Goal: Task Accomplishment & Management: Manage account settings

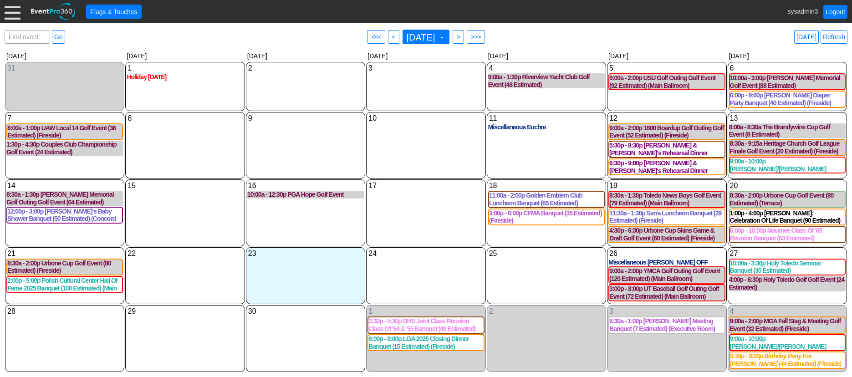
click at [14, 10] on div at bounding box center [13, 12] width 16 height 16
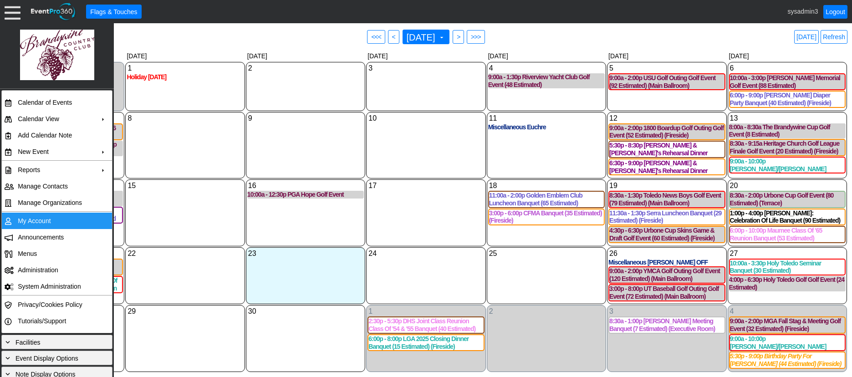
click at [34, 220] on td "My Account" at bounding box center [55, 221] width 82 height 16
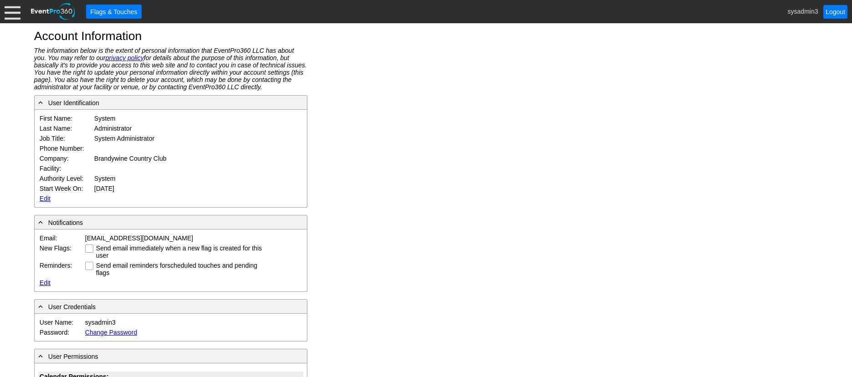
click at [43, 198] on link "Edit" at bounding box center [45, 198] width 11 height 7
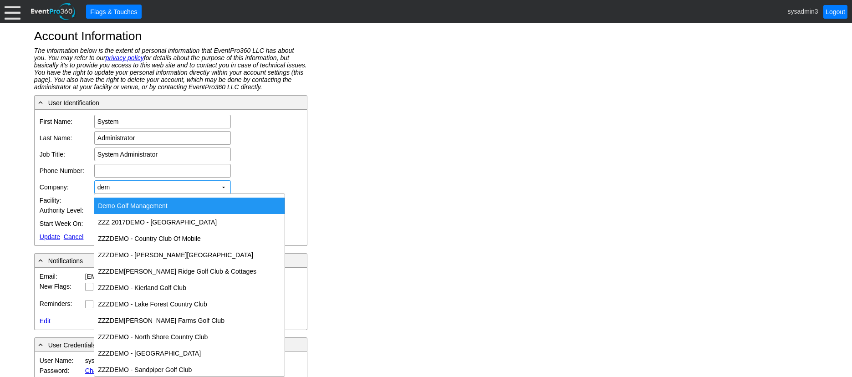
click at [134, 203] on div "Dem o Golf Management" at bounding box center [189, 206] width 190 height 16
type input "Demo Golf Management"
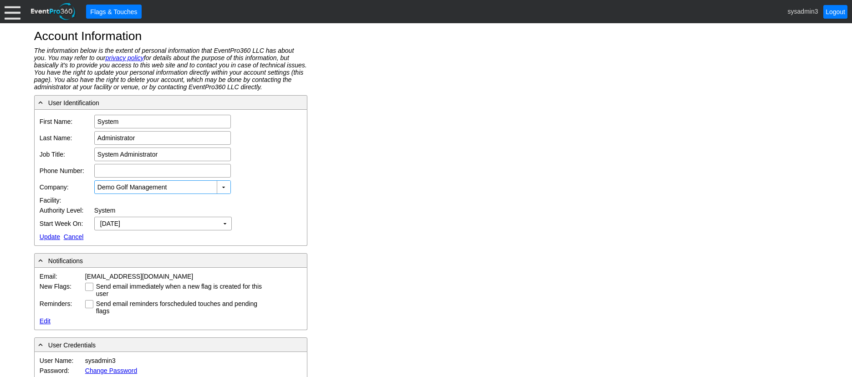
click at [45, 235] on link "Update" at bounding box center [50, 236] width 20 height 7
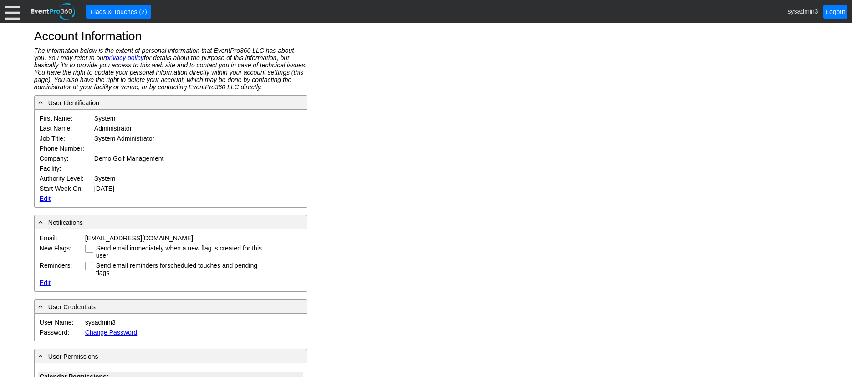
click at [10, 9] on div at bounding box center [13, 12] width 16 height 16
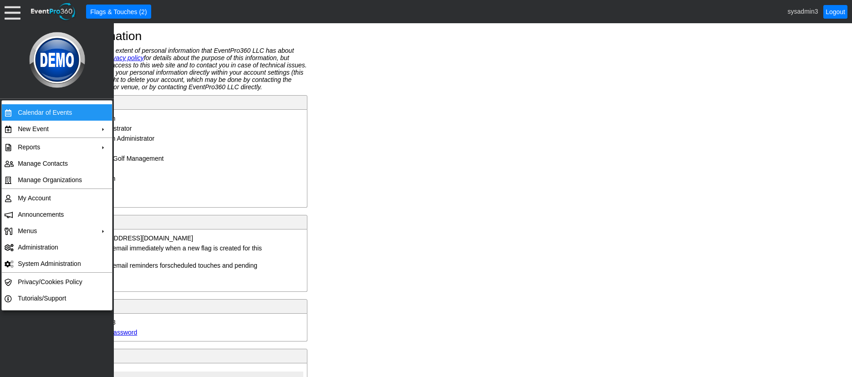
click at [40, 110] on td "Calendar of Events" at bounding box center [55, 112] width 82 height 16
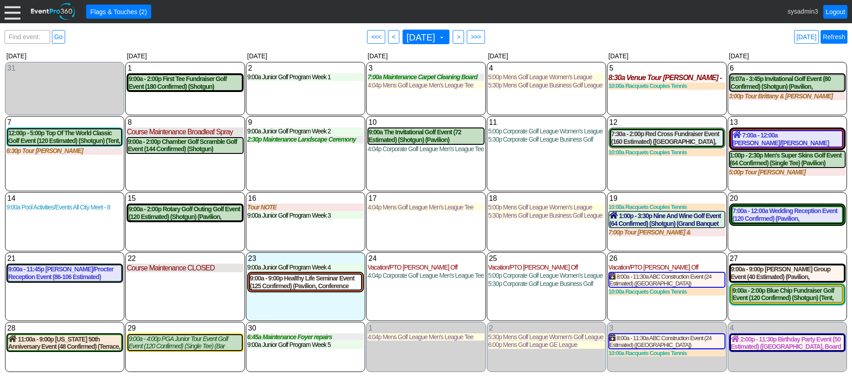
click at [835, 36] on link "Refresh" at bounding box center [834, 37] width 27 height 14
click at [9, 10] on div at bounding box center [13, 12] width 16 height 16
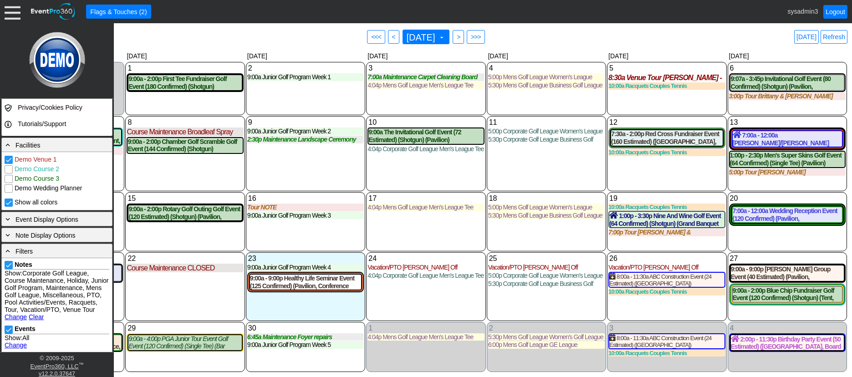
scroll to position [228, 0]
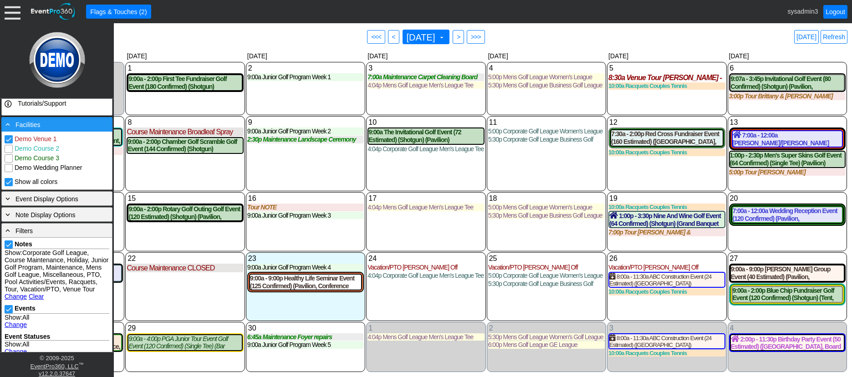
click at [68, 128] on div "- Facilities" at bounding box center [57, 124] width 107 height 10
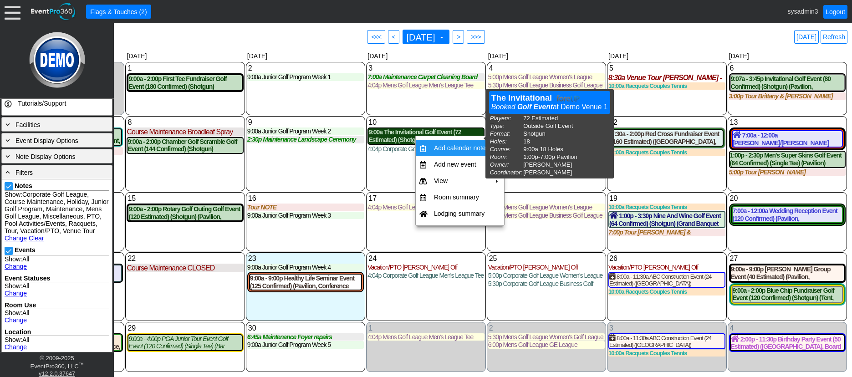
click at [404, 140] on div "9:00a The Invitational Golf Event (72 Estimated) (Shotgun) (Pavilion)" at bounding box center [426, 135] width 115 height 15
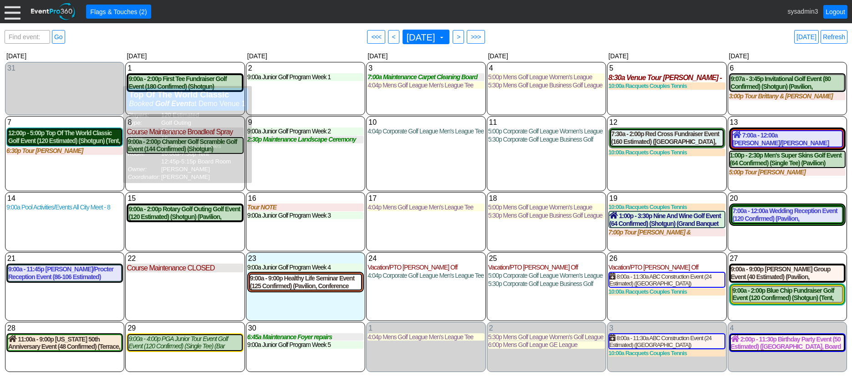
click at [73, 142] on div "12:00p - 5:00p Top Of The World Classic Golf Event (120 Estimated) (Shotgun) (T…" at bounding box center [64, 136] width 113 height 15
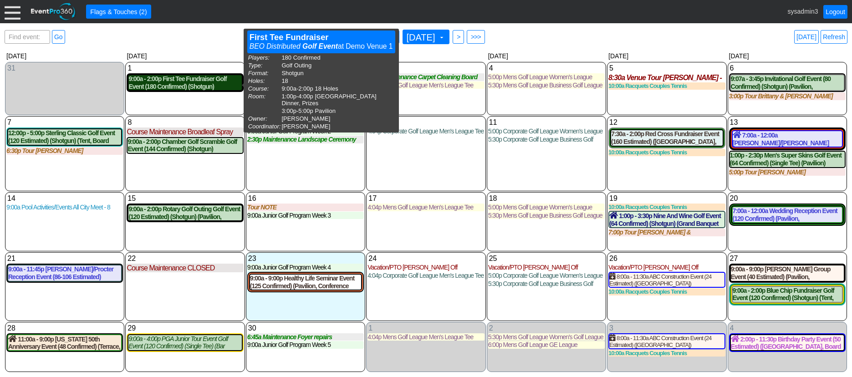
click at [198, 84] on div "9:00a - 2:00p First Tee Fundraiser Golf Event (180 Confirmed) (Shotgun) (Grand …" at bounding box center [184, 82] width 113 height 15
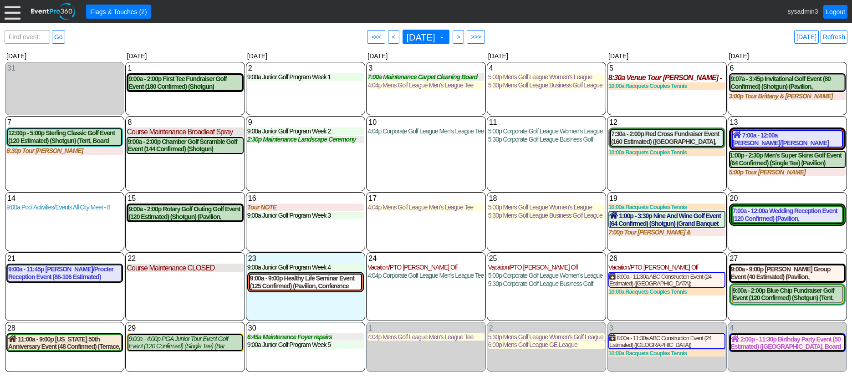
click at [8, 6] on div at bounding box center [13, 12] width 16 height 16
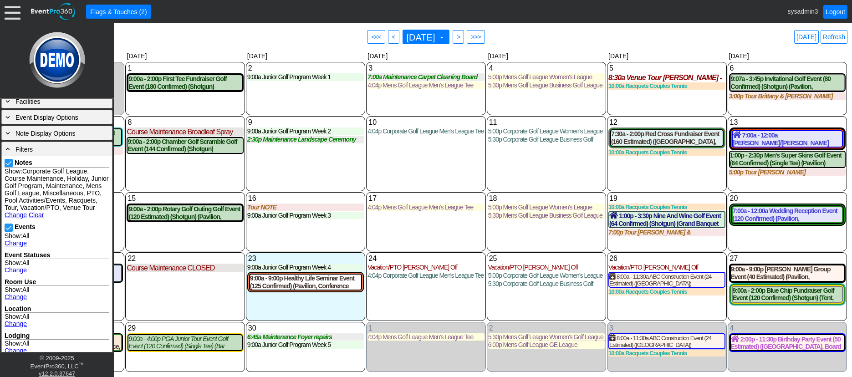
scroll to position [246, 0]
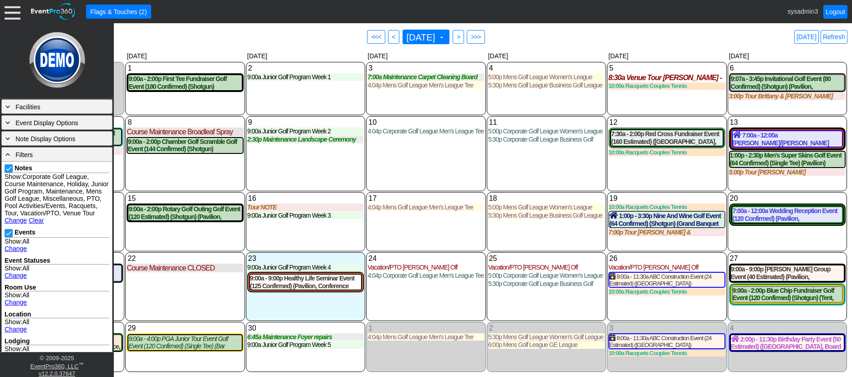
click at [15, 224] on link "Change" at bounding box center [16, 220] width 22 height 7
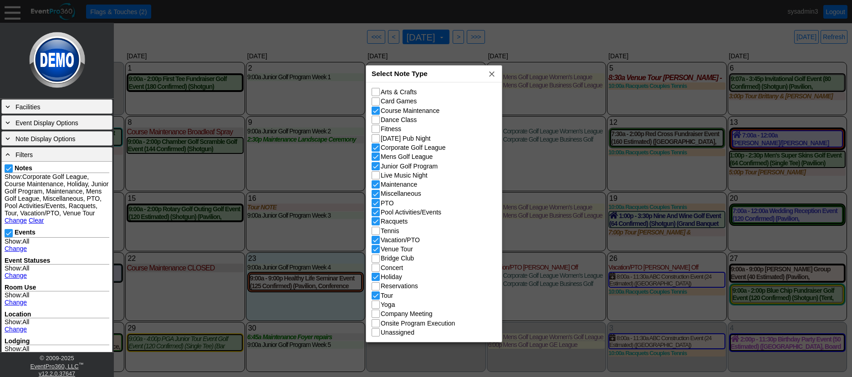
click at [441, 79] on div "Select Note Type x" at bounding box center [434, 74] width 136 height 17
click at [377, 174] on input "Live Music Night" at bounding box center [376, 176] width 9 height 9
checkbox input "true"
click at [377, 155] on input "Mens Golf League" at bounding box center [376, 157] width 9 height 9
checkbox input "false"
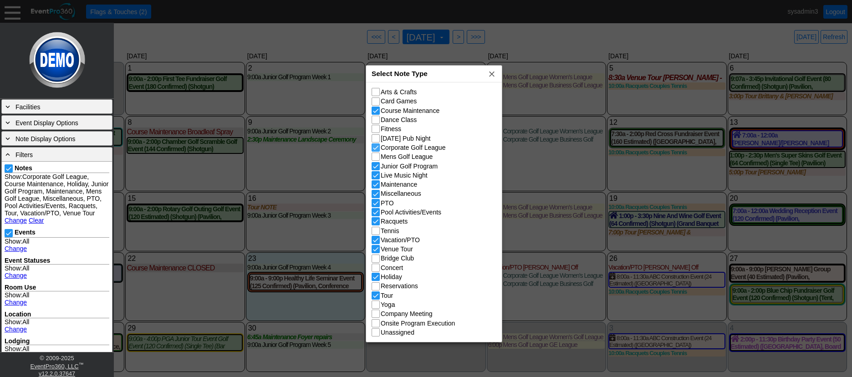
click at [375, 146] on input "Corporate Golf League" at bounding box center [376, 148] width 9 height 9
checkbox input "false"
click at [379, 307] on input "Yoga" at bounding box center [376, 305] width 9 height 9
checkbox input "true"
click at [489, 72] on span "x" at bounding box center [491, 73] width 9 height 9
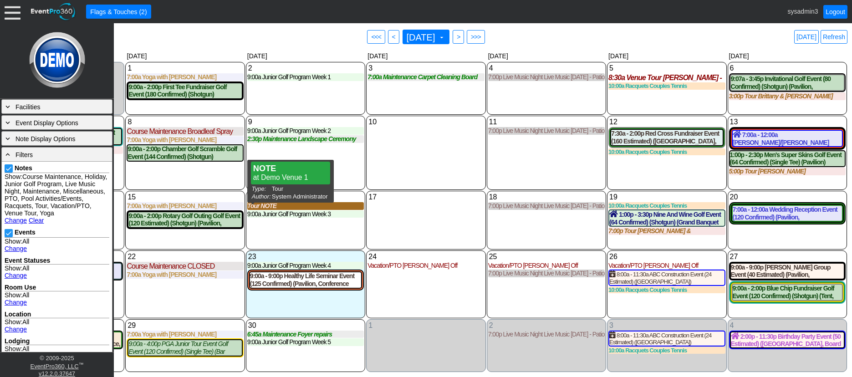
click at [269, 209] on div "Tour NOTE" at bounding box center [305, 206] width 117 height 8
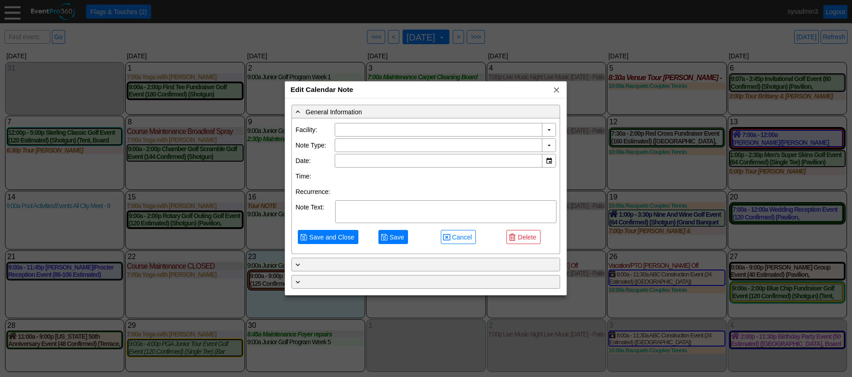
type input "Demo Venue 1"
type input "9/16/2025"
type textarea "NOTE"
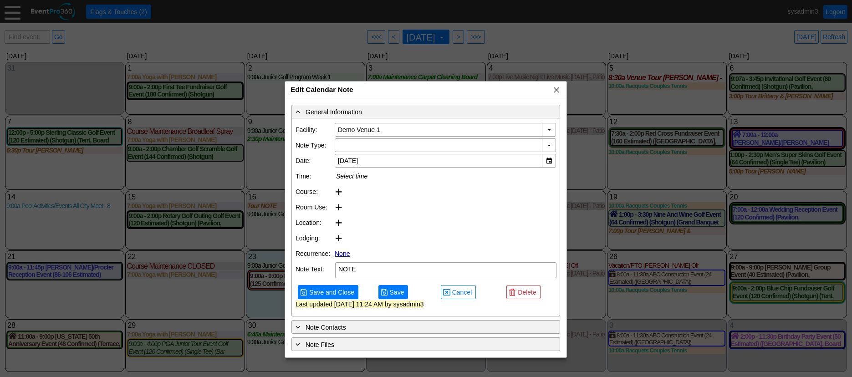
type input "Tour"
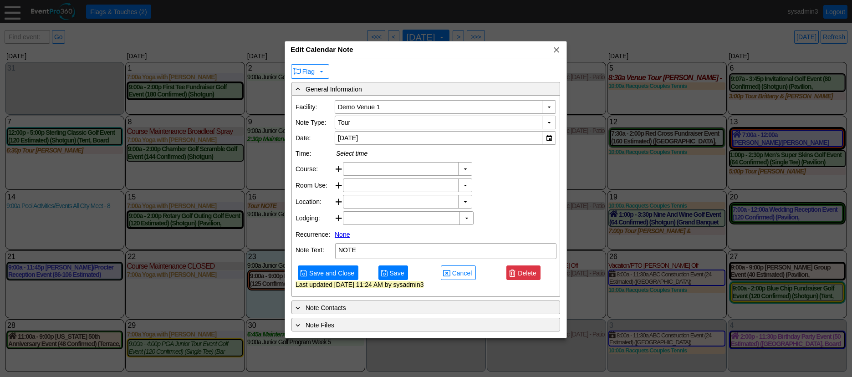
click at [531, 278] on span "Delete" at bounding box center [527, 273] width 22 height 9
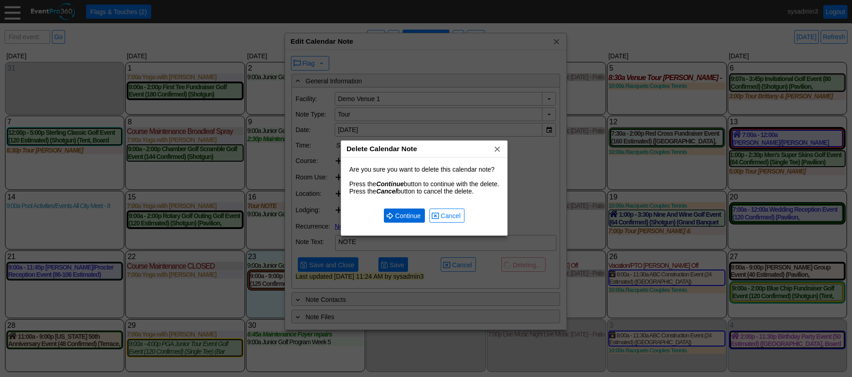
click at [416, 215] on span "Continue" at bounding box center [408, 215] width 29 height 9
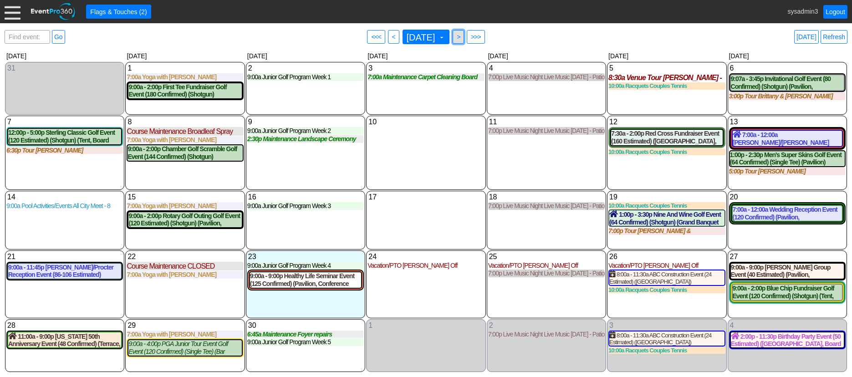
click at [462, 37] on span ">" at bounding box center [458, 36] width 7 height 9
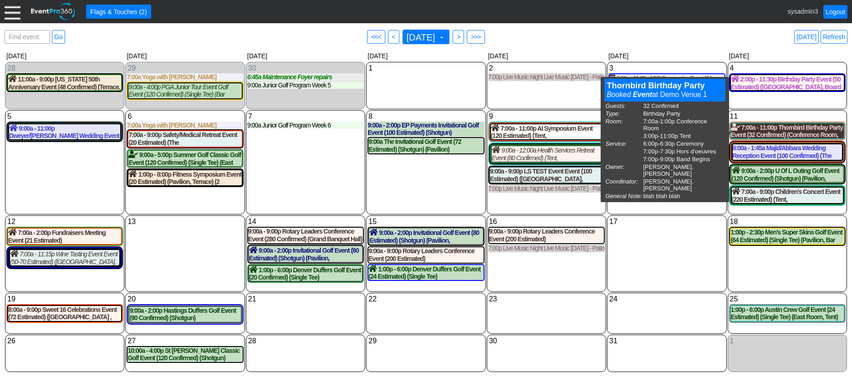
click at [785, 132] on div "7:00a - 11:00p Thornbird Birthday Party Event (32 Confirmed) (Conference Room, …" at bounding box center [787, 130] width 113 height 15
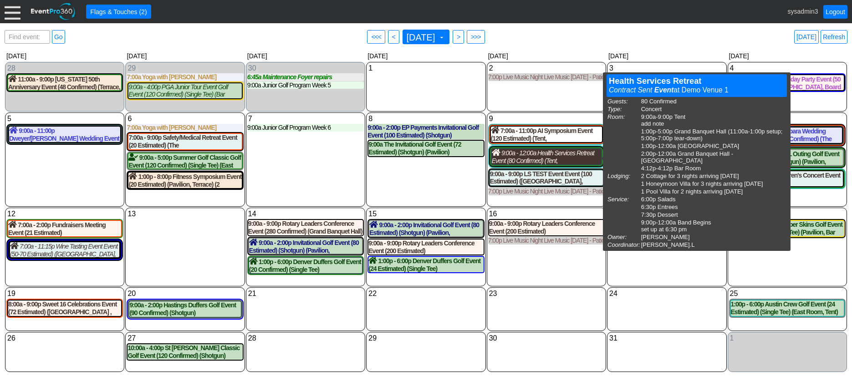
click at [536, 154] on div "9:00a - 12:00a Health Services Retreat Event (80 Confirmed) (Tent, Grand Banque…" at bounding box center [546, 156] width 109 height 15
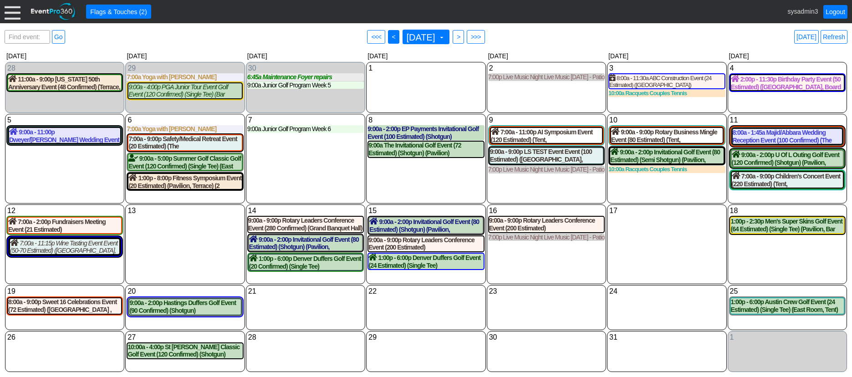
click at [390, 36] on span "<" at bounding box center [393, 36] width 7 height 9
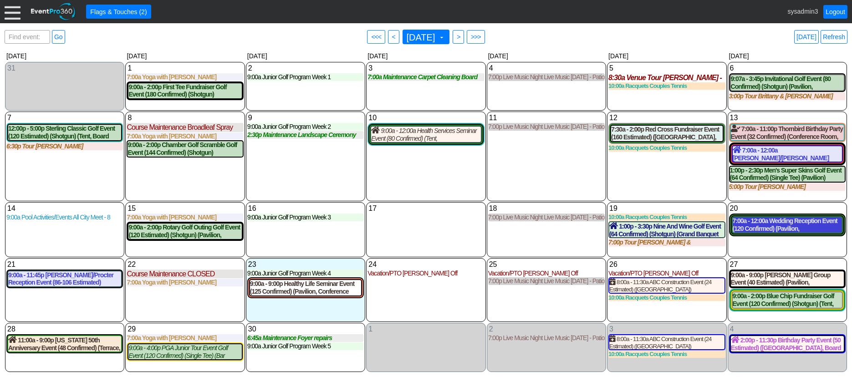
click at [780, 227] on div "7:00a - 12:00a Wedding Reception Event (120 Confirmed) (Pavilion, [GEOGRAPHIC_D…" at bounding box center [787, 224] width 109 height 15
click at [758, 233] on div "7:00a - 12:00a Wedding Reception Event (120 Confirmed) (Pavilion, [GEOGRAPHIC_D…" at bounding box center [787, 224] width 109 height 15
click at [839, 36] on link "Refresh" at bounding box center [834, 37] width 27 height 14
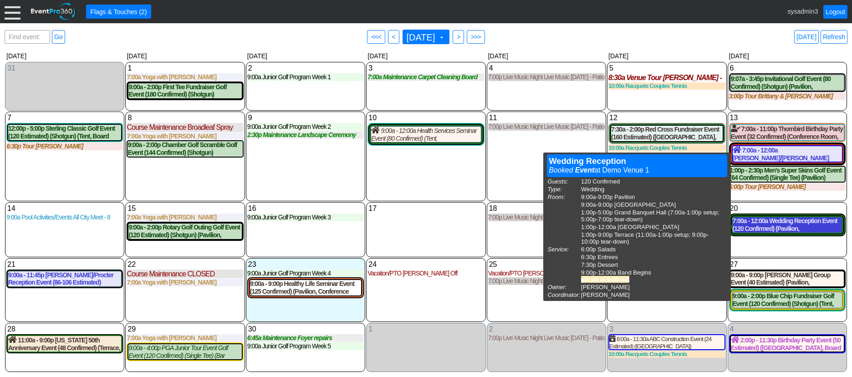
click at [792, 233] on div "7:00a - 12:00a Wedding Reception Event (120 Confirmed) (Pavilion, [GEOGRAPHIC_D…" at bounding box center [787, 224] width 109 height 15
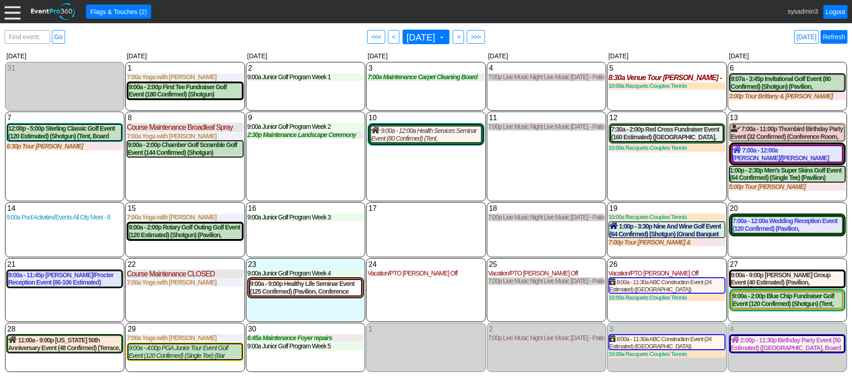
click at [836, 35] on link "Refresh" at bounding box center [834, 37] width 27 height 14
click at [832, 10] on link "Logout" at bounding box center [836, 12] width 24 height 14
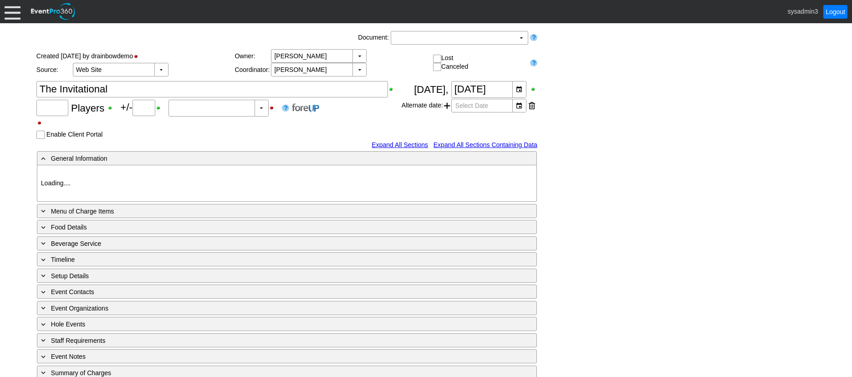
type input "72"
type input "0"
type input "Estimated"
type input "Demo Venue 1"
type input "Outside Golf Event"
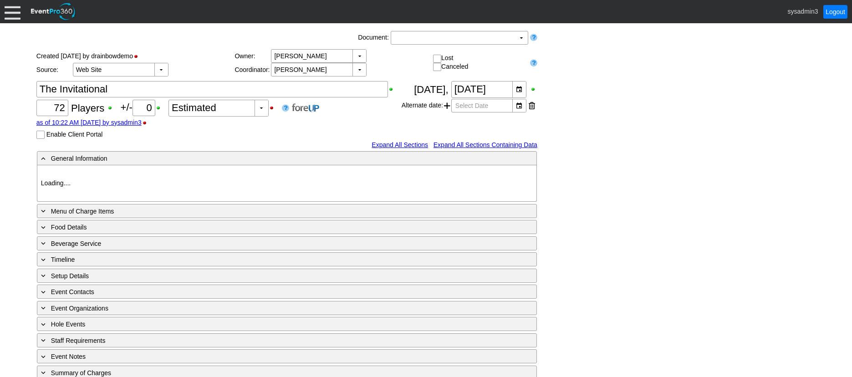
type input "Scramble + 2-putt"
type input "Shotgun"
type input "Blue"
type input "Red"
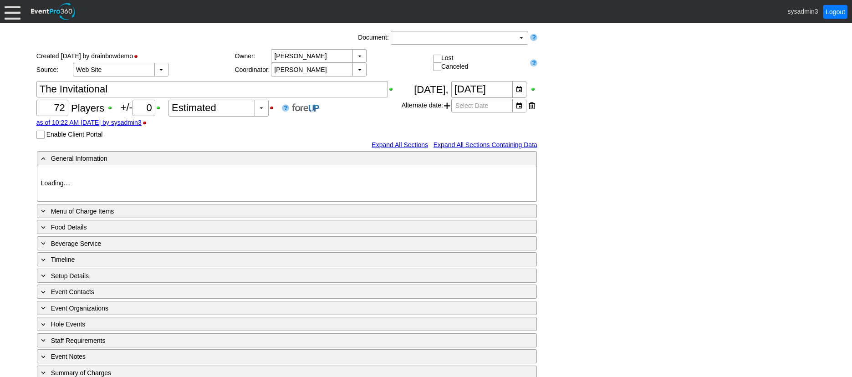
type input "White"
type input "791229"
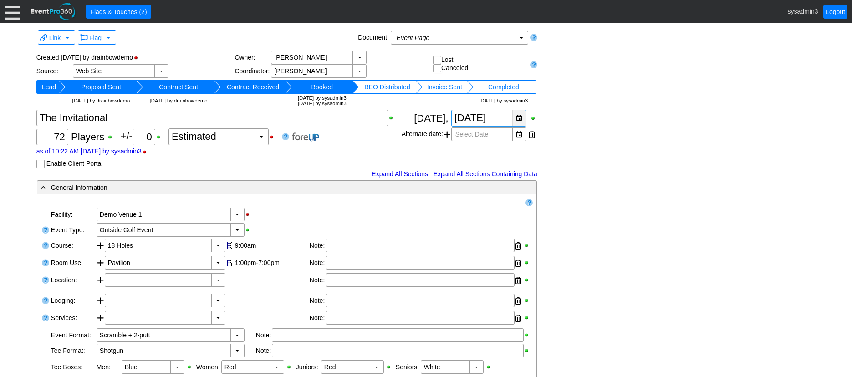
click at [521, 121] on div "▼" at bounding box center [519, 118] width 14 height 16
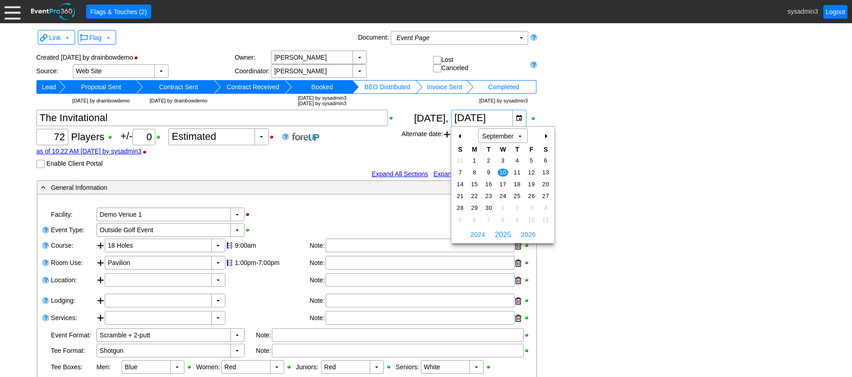
click at [547, 136] on div "+" at bounding box center [545, 135] width 15 height 15
click at [500, 171] on span "8" at bounding box center [503, 173] width 10 height 8
type input "10/8/2025"
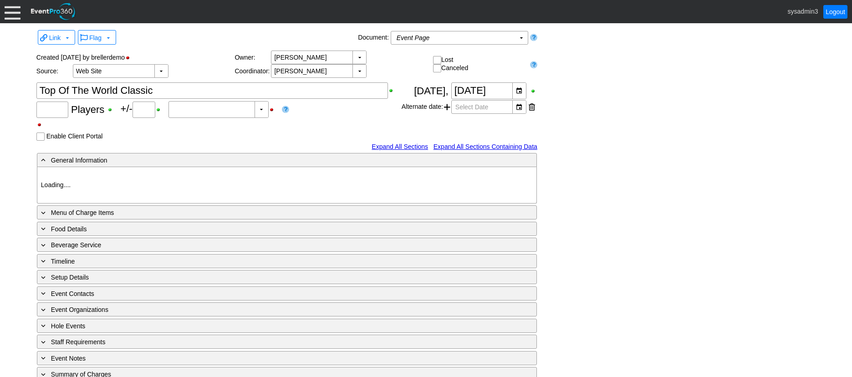
type input "Demo Venue 1"
type input "Golf Outing"
type input "Scramble"
type input "Shotgun"
type input "Blue"
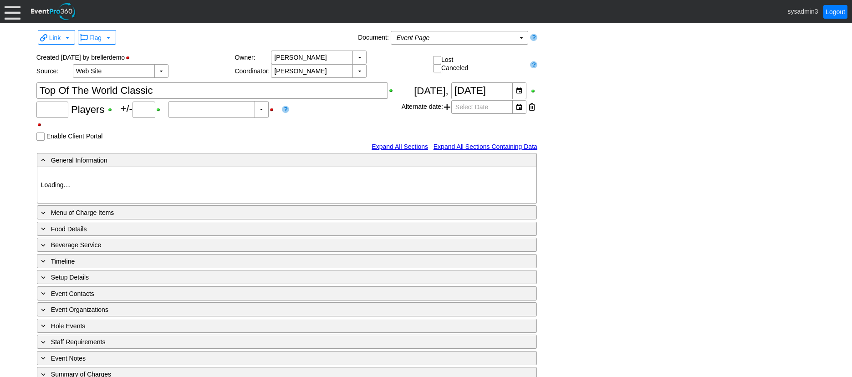
type input "Red"
type input "1384"
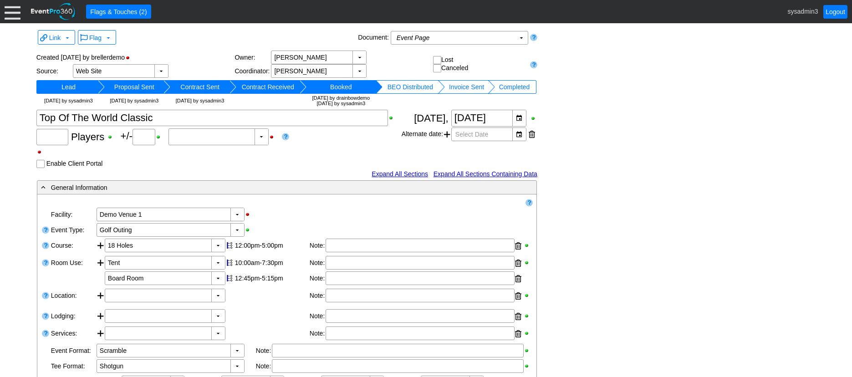
type input "120"
type input "0"
type input "Estimated"
click at [122, 116] on textarea at bounding box center [212, 118] width 352 height 16
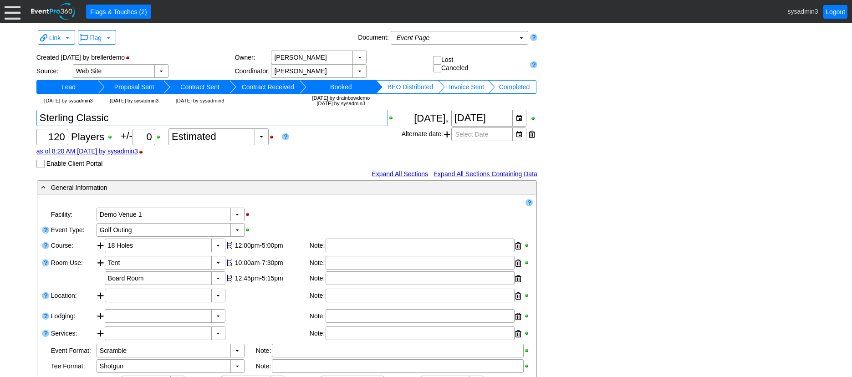
type textarea "Sterling Classic"
click at [630, 84] on div "Link ▼ Flag ▼ Document: Event Page Χ ▼ ● Print or PDF E-Sign ▼ Insert ▼ Save ▼ …" at bounding box center [426, 362] width 784 height 669
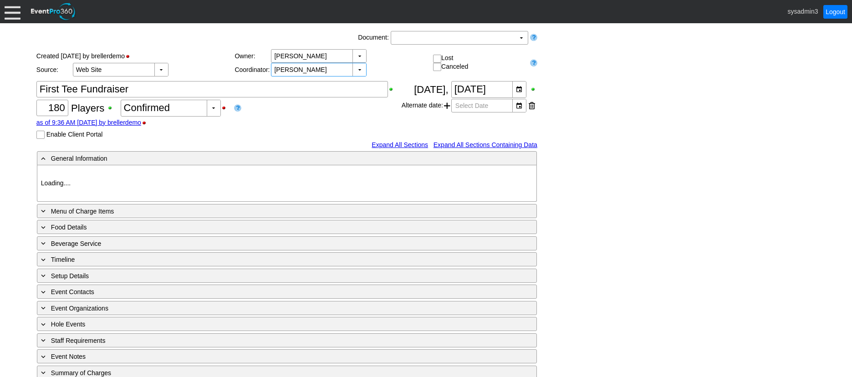
type input "Demo Venue 1"
type input "Golf Outing"
type input "Scramble"
type input "Shotgun"
type input "White"
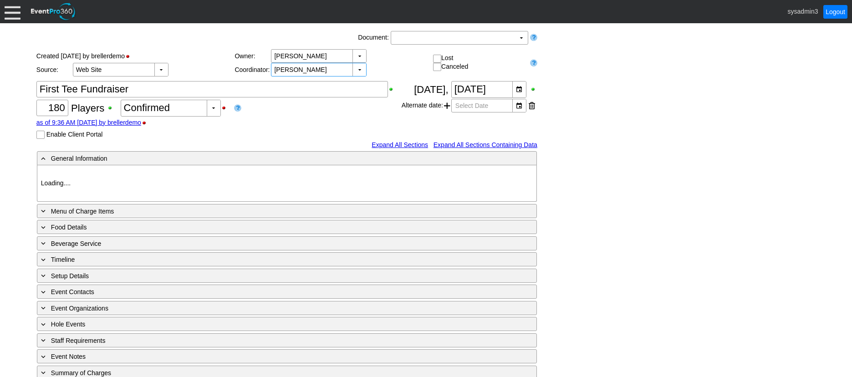
type input "Red"
type input "20570"
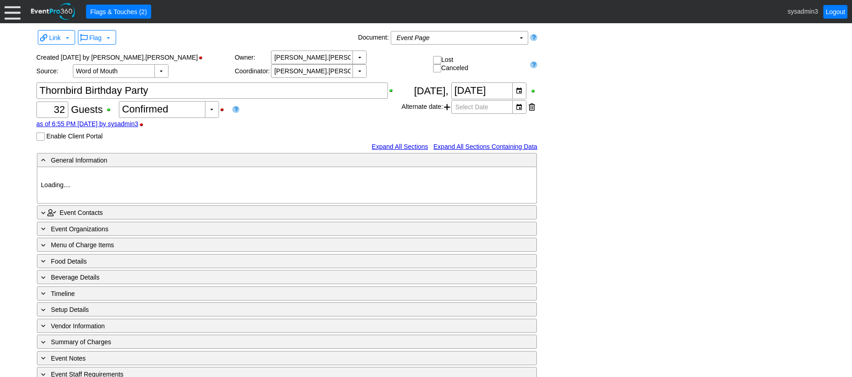
type input "Demo Venue 1"
type input "Birthday Party"
type input "495190"
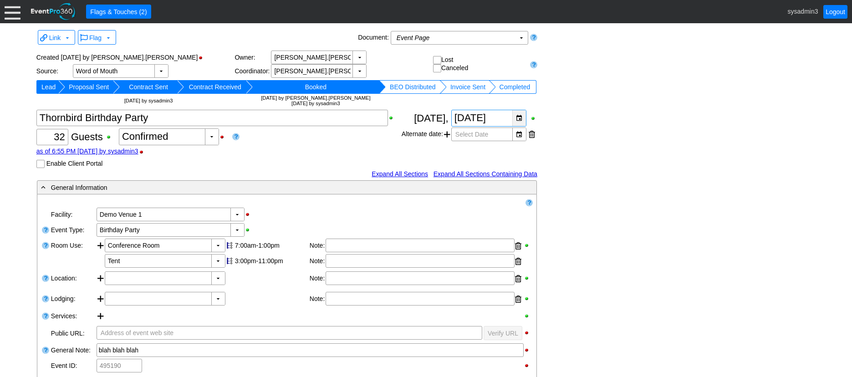
click at [521, 121] on div "▼" at bounding box center [519, 118] width 14 height 16
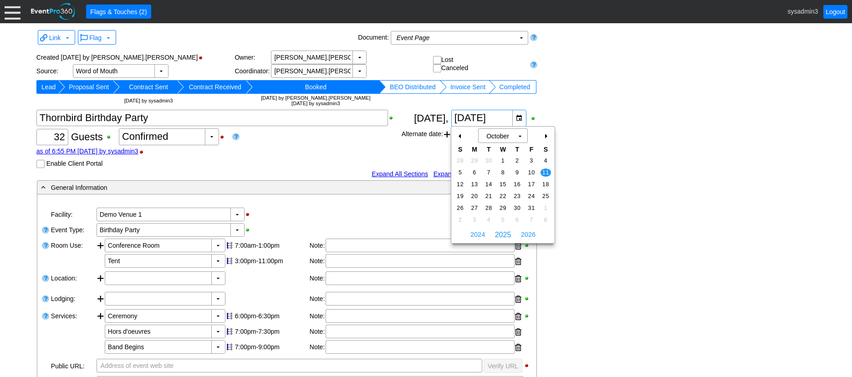
click at [461, 135] on div "-" at bounding box center [460, 135] width 15 height 15
click at [544, 169] on span "13" at bounding box center [546, 173] width 10 height 8
type input "9/13/2025"
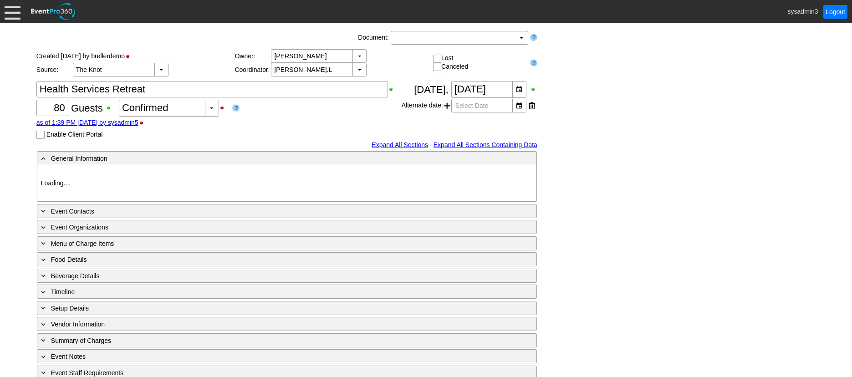
type input "Demo Venue 1"
type input "Concert"
type input "364795"
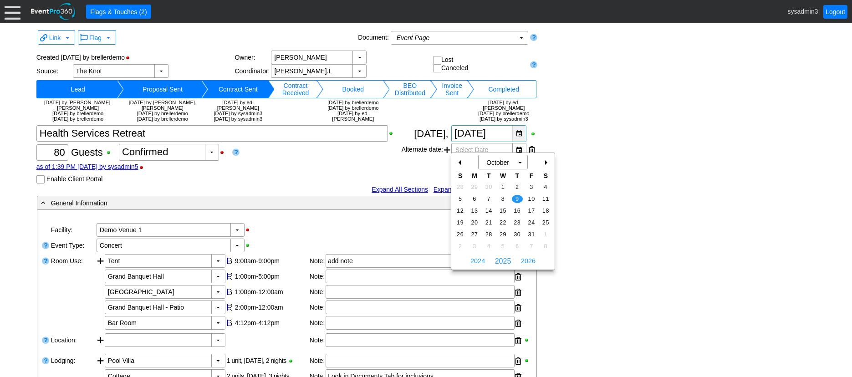
click at [519, 142] on div "▼" at bounding box center [519, 134] width 14 height 16
click at [458, 159] on div "-" at bounding box center [460, 162] width 15 height 15
click at [504, 195] on td "10" at bounding box center [503, 199] width 14 height 12
type input "9/10/2025"
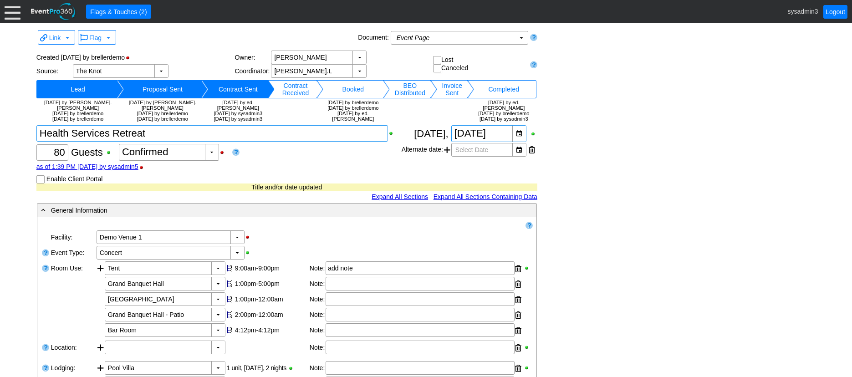
click at [152, 142] on textarea at bounding box center [212, 133] width 352 height 16
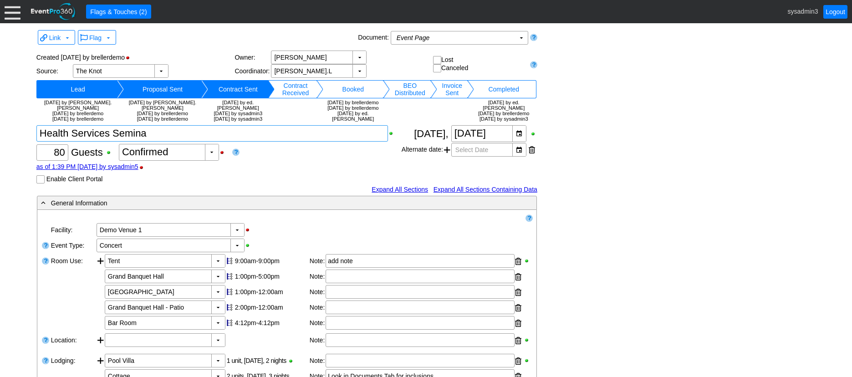
type textarea "Health Services Seminar"
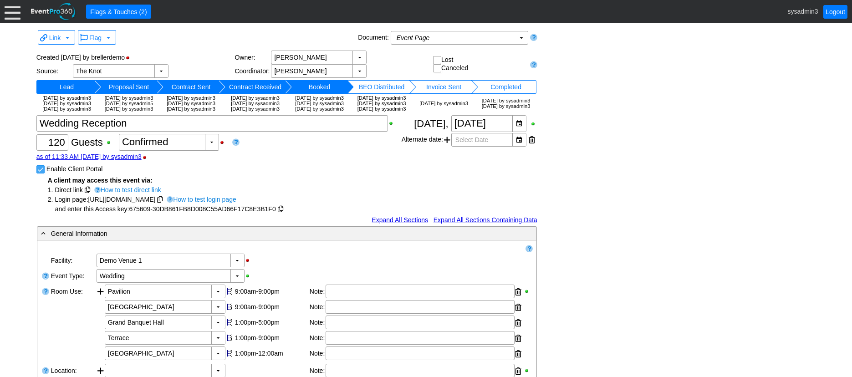
click at [41, 175] on input "Enable Client Portal" at bounding box center [41, 170] width 9 height 9
checkbox input "false"
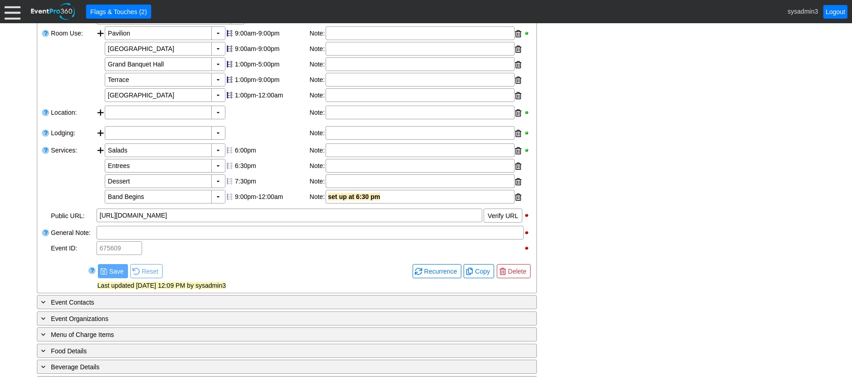
scroll to position [273, 0]
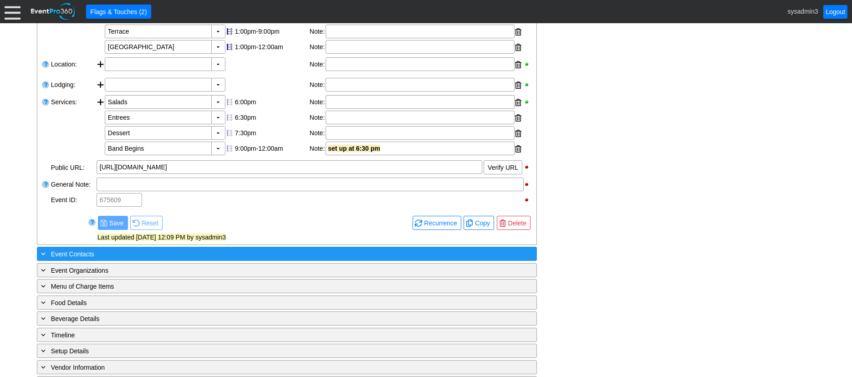
click at [158, 259] on div "+ Event Contacts" at bounding box center [268, 254] width 458 height 10
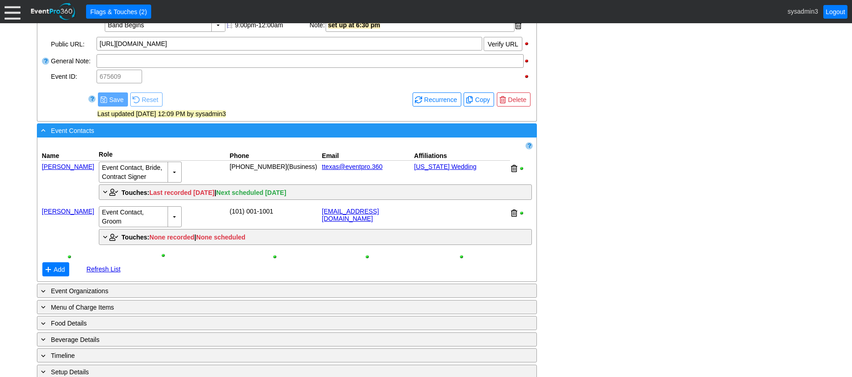
scroll to position [448, 0]
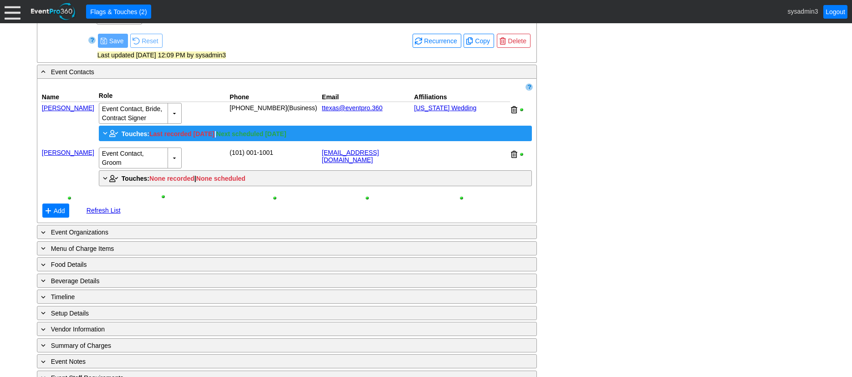
click at [134, 138] on span "Touches:" at bounding box center [136, 133] width 28 height 7
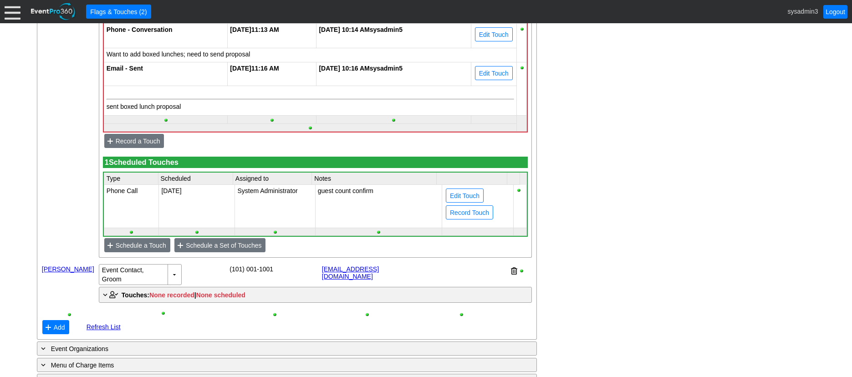
scroll to position [722, 0]
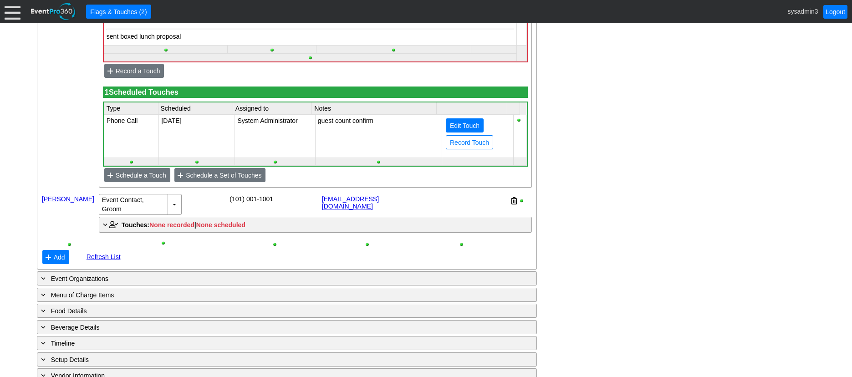
click at [468, 130] on span "Edit Touch" at bounding box center [464, 125] width 33 height 9
type input "Phone Call"
type input "12/10/2025"
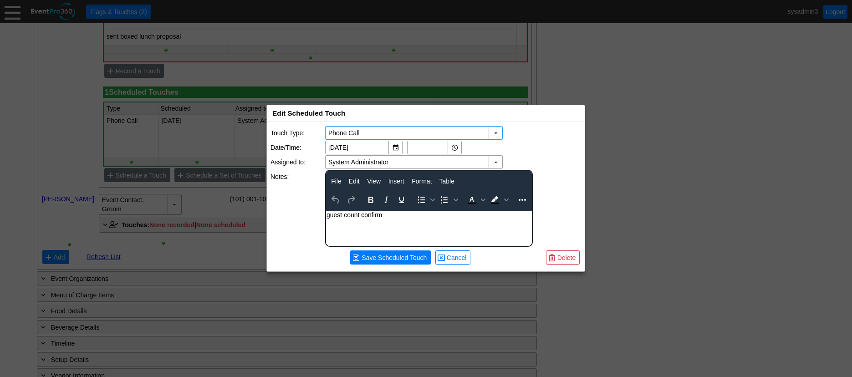
scroll to position [0, 0]
click at [566, 256] on span "Delete" at bounding box center [567, 257] width 22 height 9
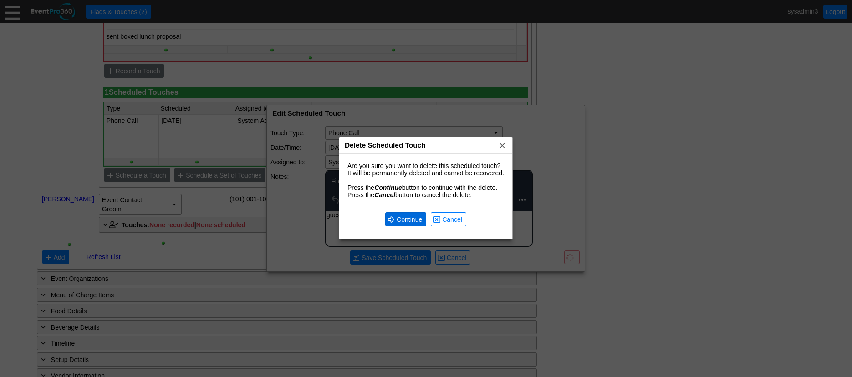
click at [407, 220] on span "Continue" at bounding box center [409, 219] width 29 height 9
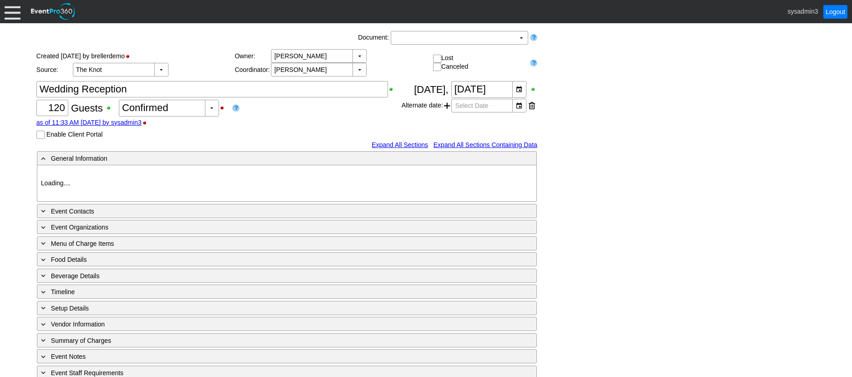
type input "Demo Venue 1"
type input "Wedding"
type input "[URL][DOMAIN_NAME]"
type input "675609"
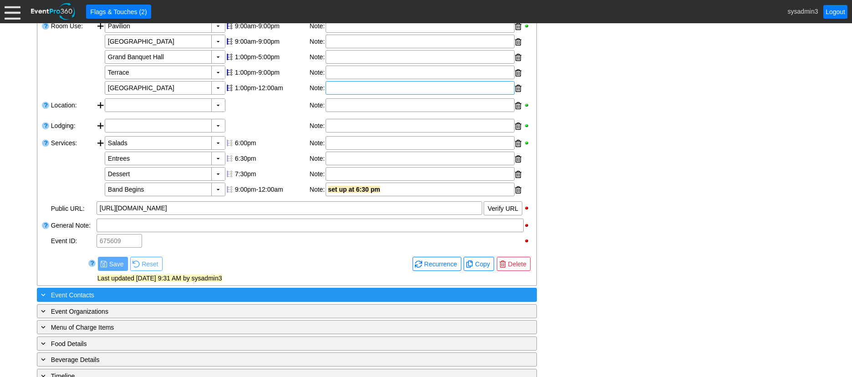
scroll to position [273, 0]
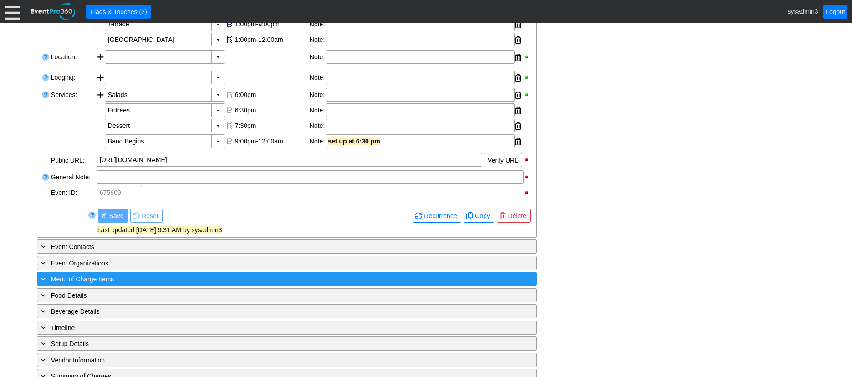
click at [184, 284] on div "+ Menu of Charge Items" at bounding box center [268, 279] width 458 height 10
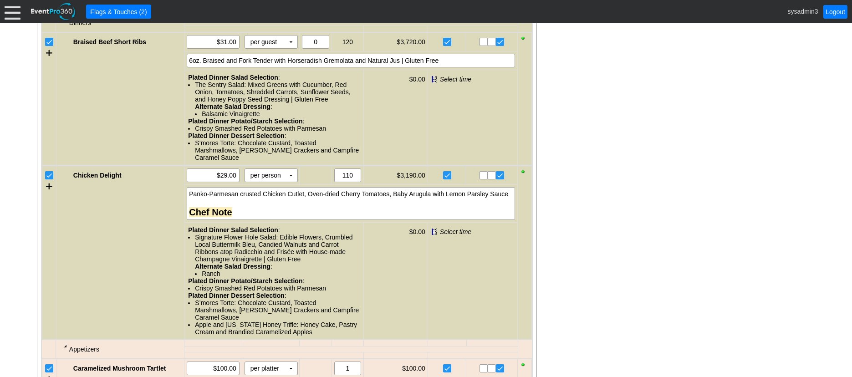
scroll to position [865, 0]
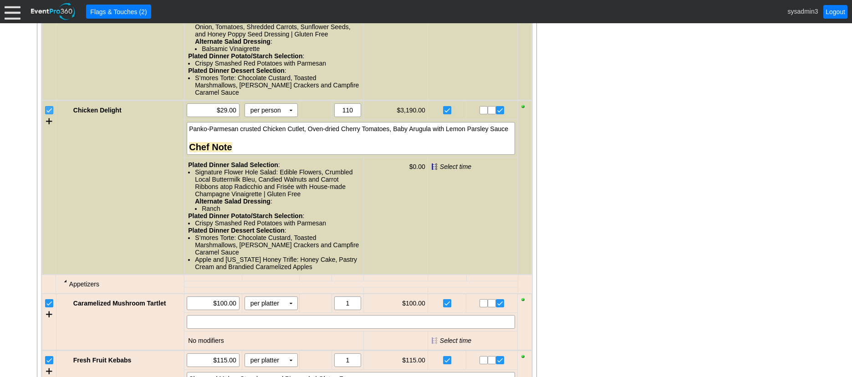
click at [47, 116] on input "checkbox" at bounding box center [50, 111] width 9 height 9
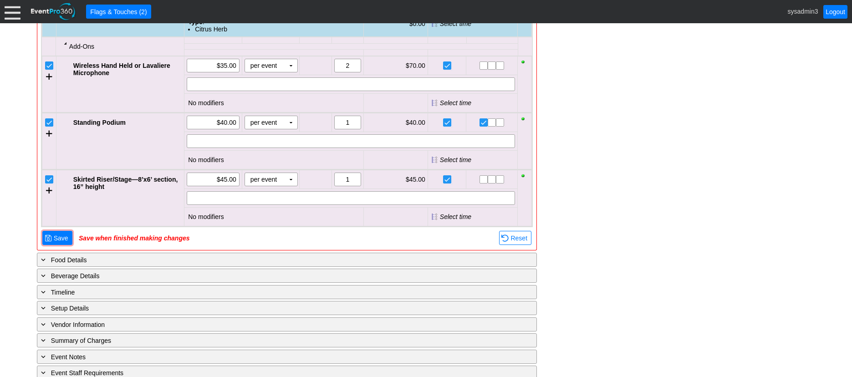
scroll to position [1275, 0]
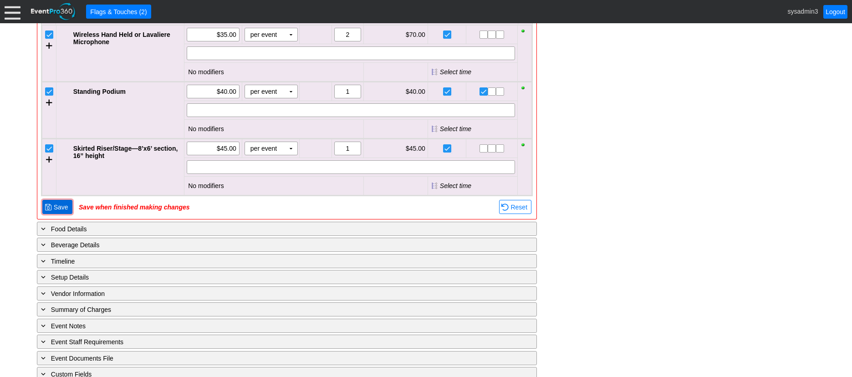
click at [58, 212] on span "Save" at bounding box center [61, 207] width 18 height 9
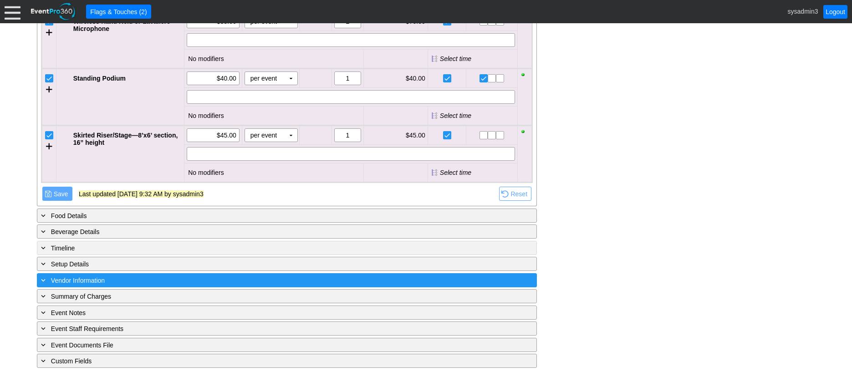
scroll to position [1285, 0]
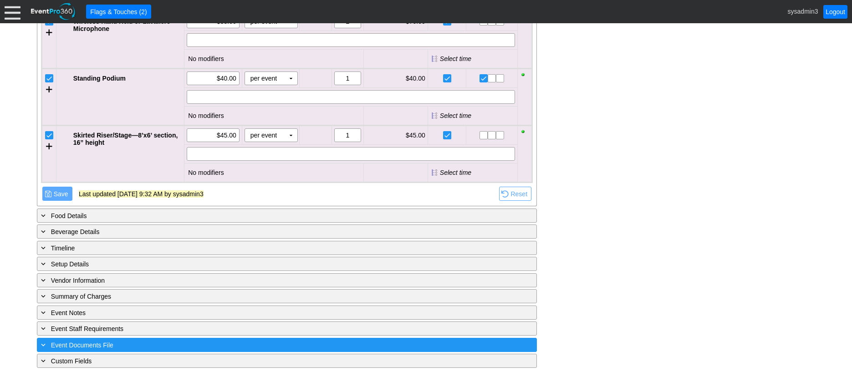
click at [195, 343] on div "+ Event Documents File" at bounding box center [268, 345] width 458 height 10
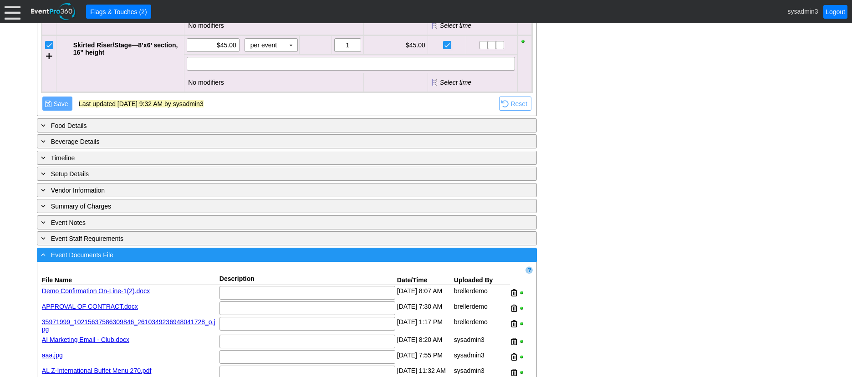
scroll to position [1438, 0]
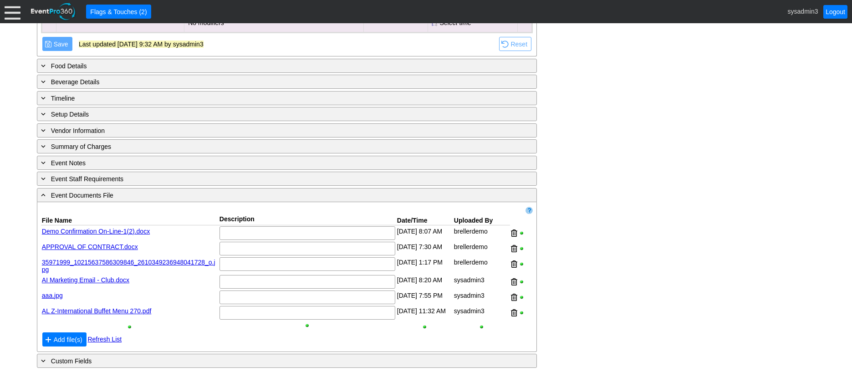
click at [510, 309] on div at bounding box center [521, 312] width 23 height 15
click at [514, 309] on div at bounding box center [514, 313] width 6 height 14
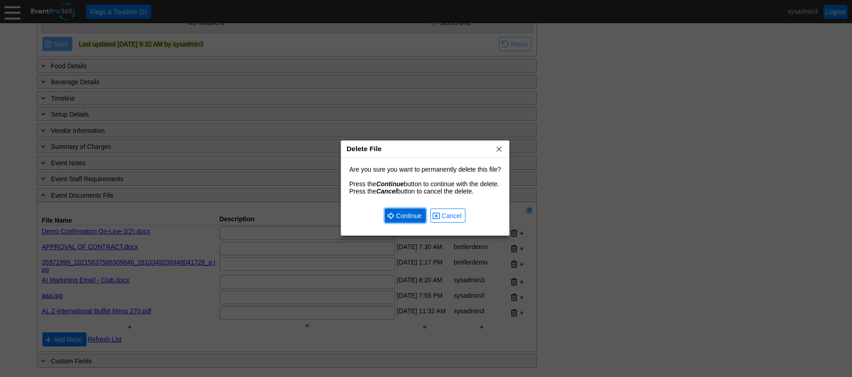
click at [402, 215] on span "Continue" at bounding box center [408, 215] width 29 height 9
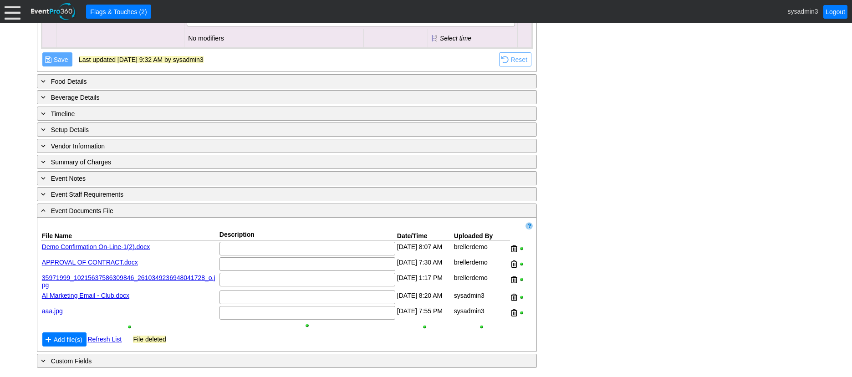
scroll to position [1420, 0]
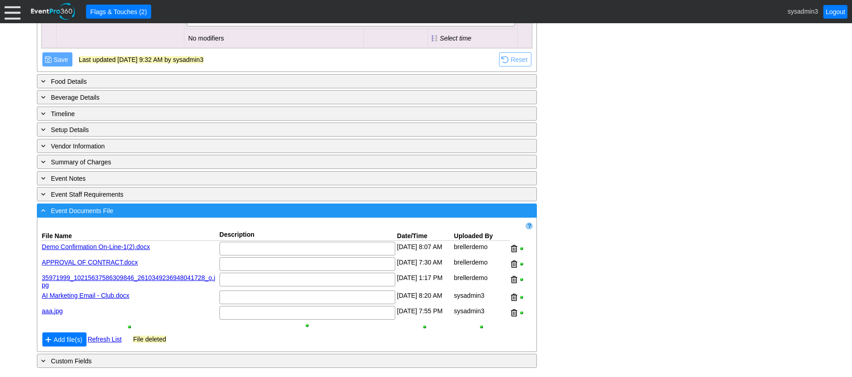
click at [220, 205] on div "- Event Documents File" at bounding box center [268, 210] width 458 height 10
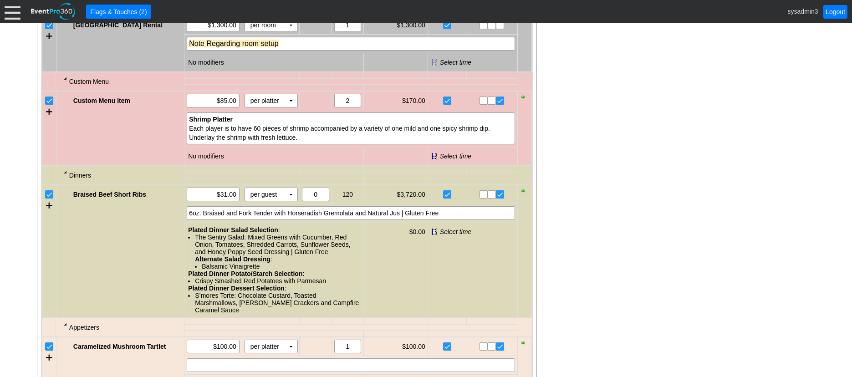
scroll to position [420, 0]
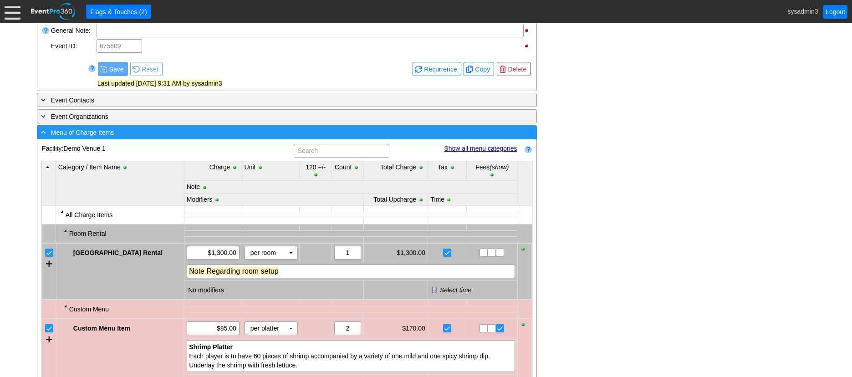
click at [233, 138] on div "- Menu of Charge Items" at bounding box center [268, 132] width 458 height 10
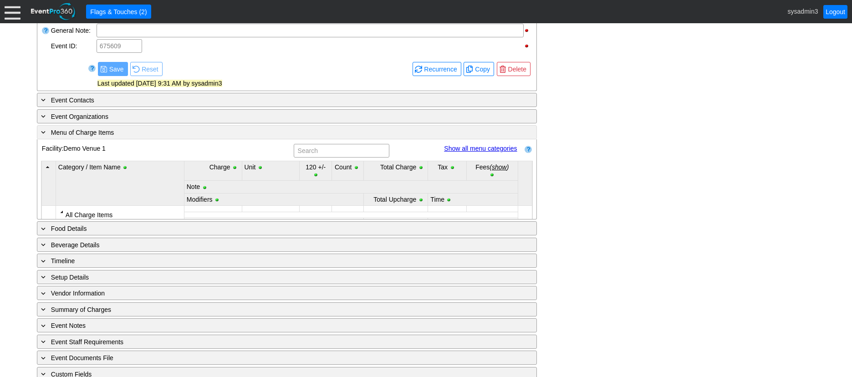
scroll to position [369, 0]
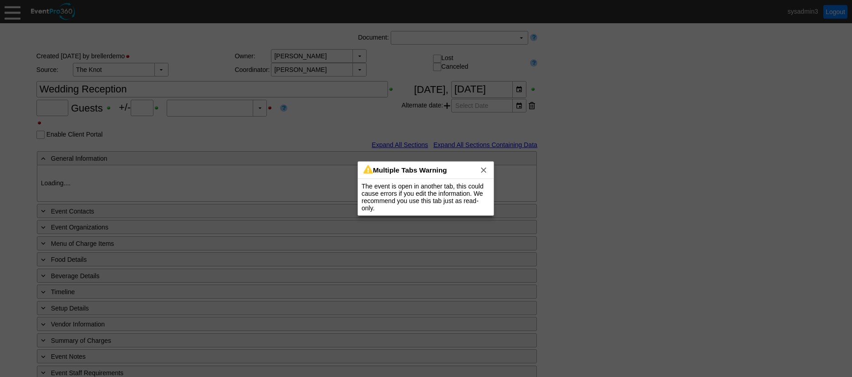
type input "120"
type input "Confirmed"
type input "Demo Venue 1"
type input "Wedding"
type input "[URL][DOMAIN_NAME]"
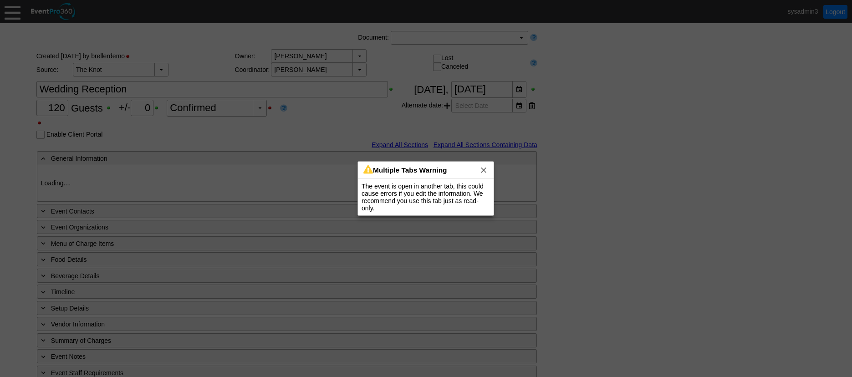
type input "675609"
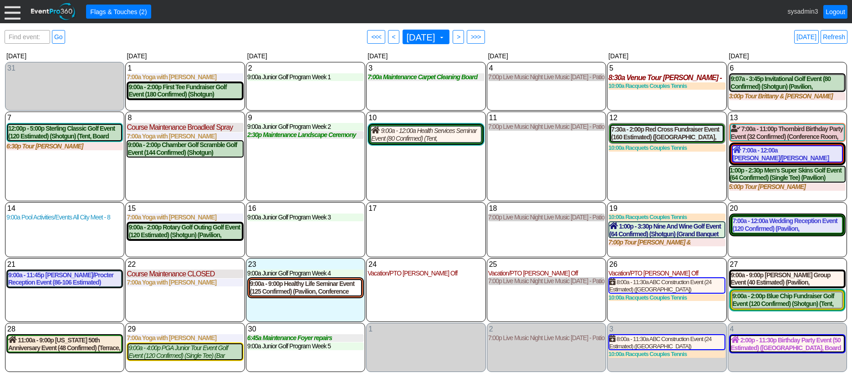
click at [520, 164] on div "11 [DATE] 7:00p Live Music Night Live Music [DATE] - Patio Room Live Music [DAT…" at bounding box center [546, 157] width 119 height 90
click at [545, 168] on div "11 [DATE] 7:00p Live Music Night Live Music [DATE] - Patio Room Live Music [DAT…" at bounding box center [546, 157] width 119 height 90
click at [838, 33] on link "Refresh" at bounding box center [834, 37] width 27 height 14
click at [553, 160] on div "11 [DATE] 7:00p Live Music Night Live Music [DATE] - Patio Room Live Music [DAT…" at bounding box center [546, 157] width 119 height 90
click at [834, 36] on link "Refresh" at bounding box center [834, 37] width 27 height 14
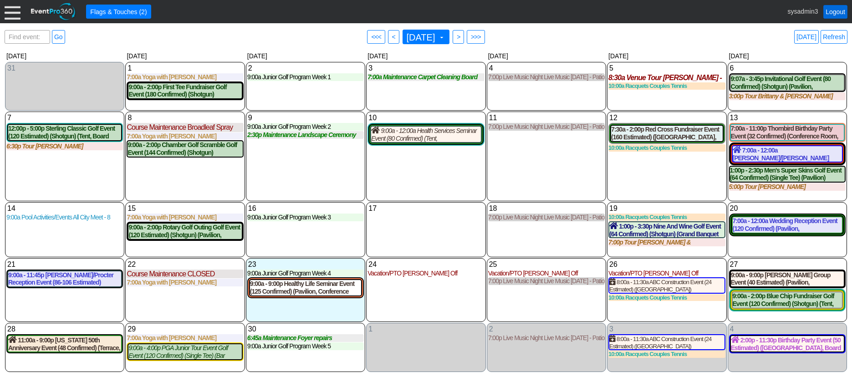
click at [831, 11] on link "Logout" at bounding box center [836, 12] width 24 height 14
